Goal: Check status: Check status

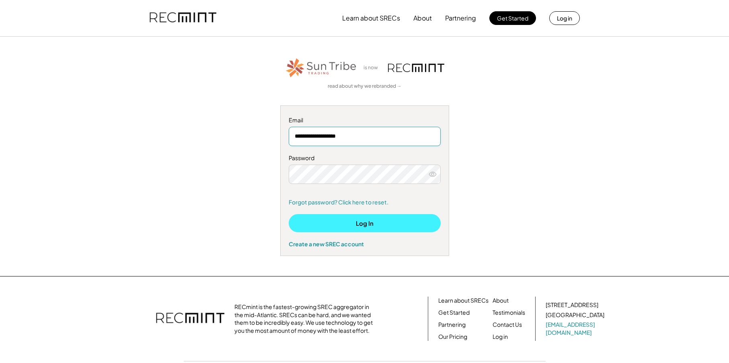
click at [351, 219] on button "Log In" at bounding box center [365, 223] width 152 height 18
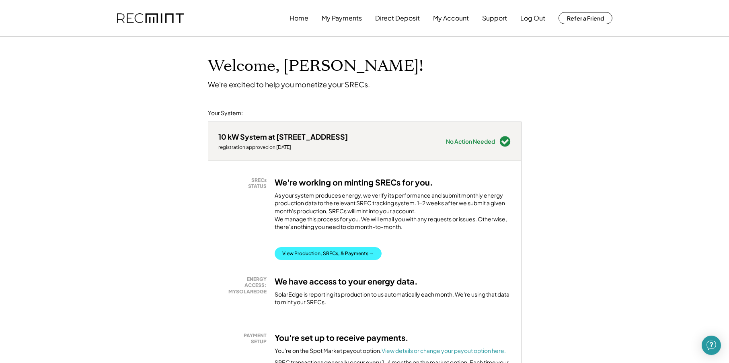
click at [311, 260] on button "View Production, SRECs, & Payments →" at bounding box center [328, 253] width 107 height 13
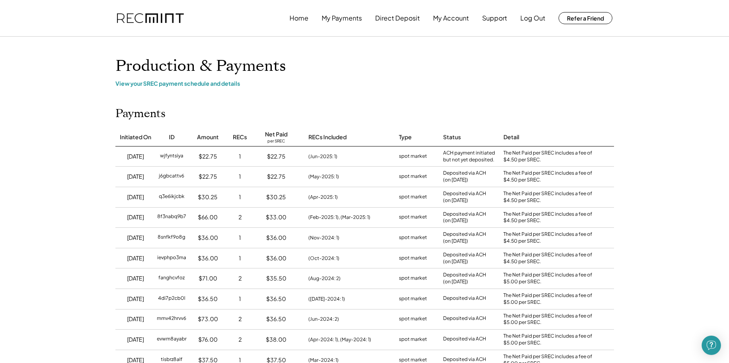
scroll to position [40, 0]
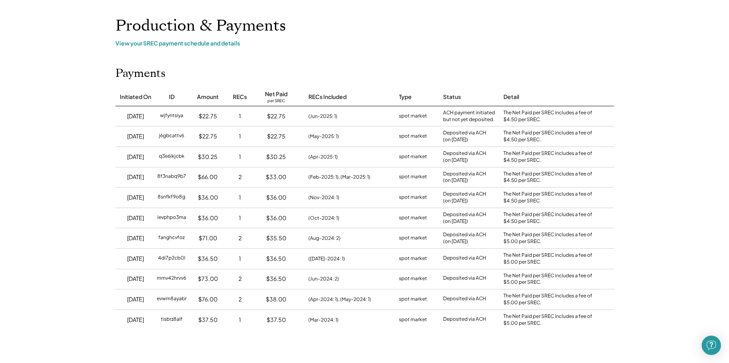
click at [494, 73] on div "Payments Initiated On ID Amount RECs Net Paid per SREC RECs Included Type Statu…" at bounding box center [364, 198] width 514 height 262
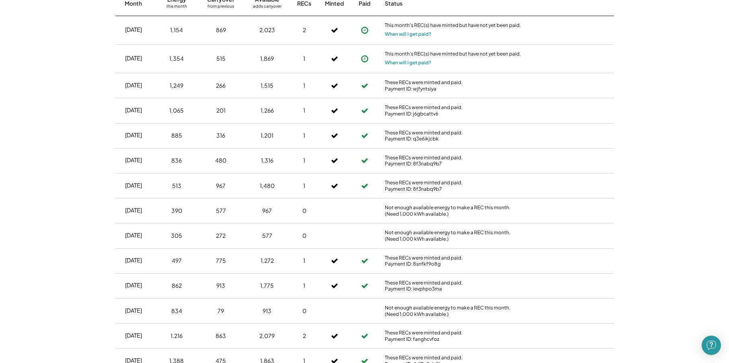
scroll to position [281, 0]
